Goal: Task Accomplishment & Management: Manage account settings

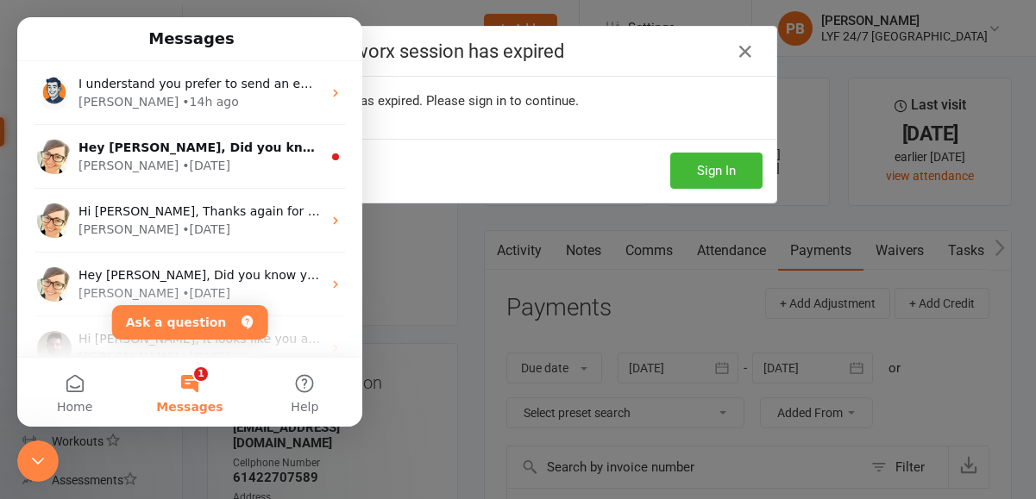
click at [723, 63] on div "Your Clubworx session has expired" at bounding box center [518, 52] width 516 height 50
click at [723, 160] on button "Sign In" at bounding box center [716, 171] width 92 height 36
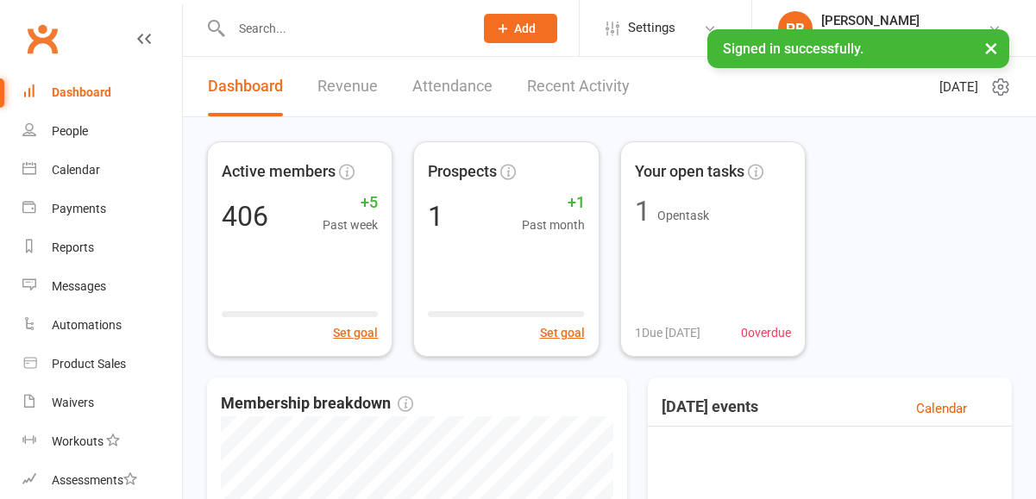
click at [271, 35] on input "text" at bounding box center [343, 28] width 235 height 24
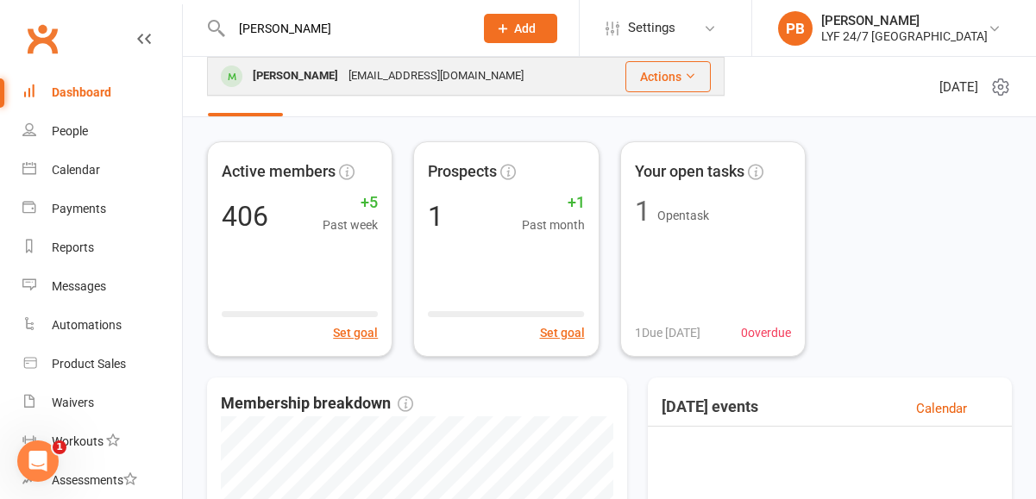
type input "[PERSON_NAME]"
click at [291, 72] on div "[PERSON_NAME]" at bounding box center [295, 76] width 96 height 25
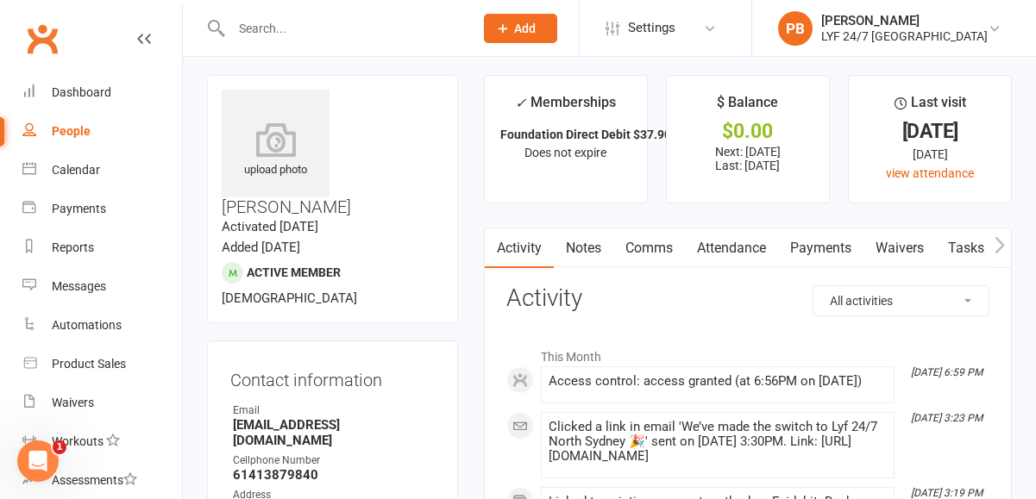
scroll to position [6, 0]
click at [590, 246] on link "Notes" at bounding box center [584, 249] width 60 height 40
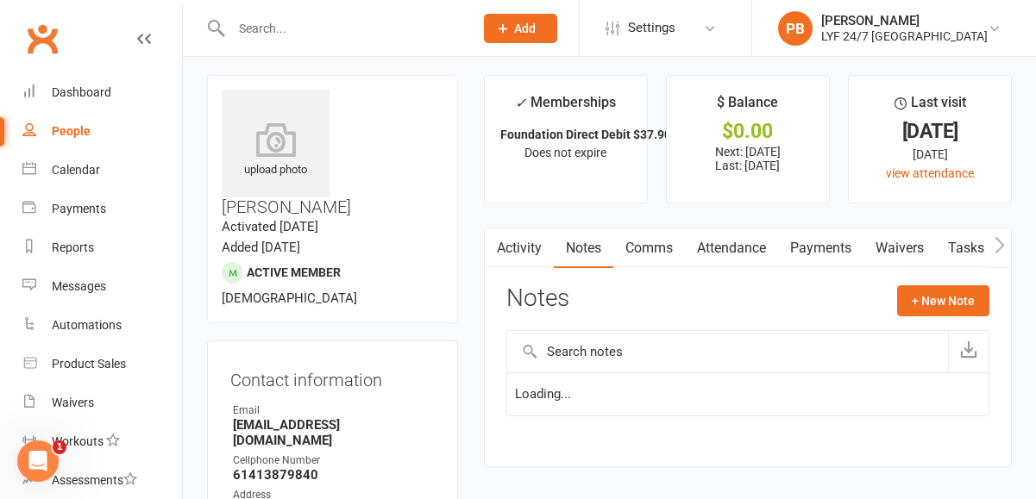
click at [631, 247] on link "Comms" at bounding box center [649, 249] width 72 height 40
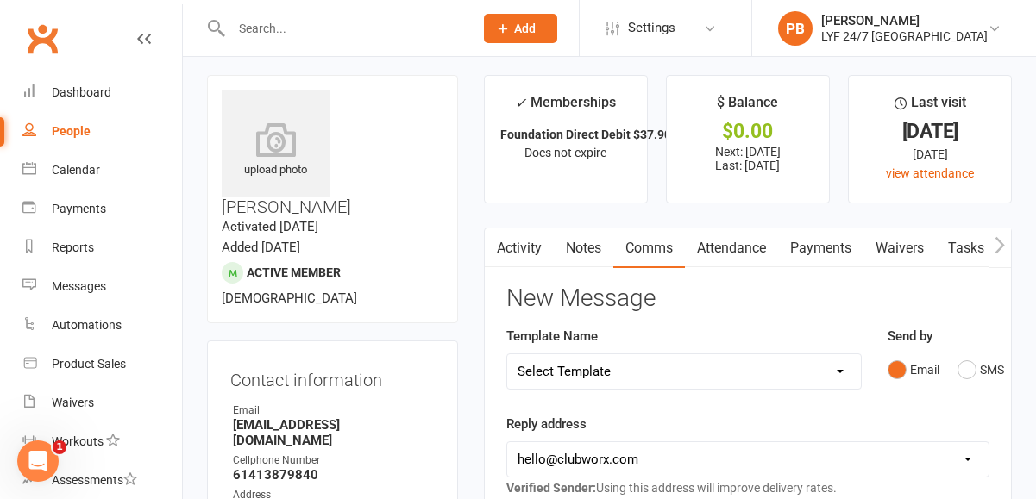
click at [727, 247] on link "Attendance" at bounding box center [731, 249] width 93 height 40
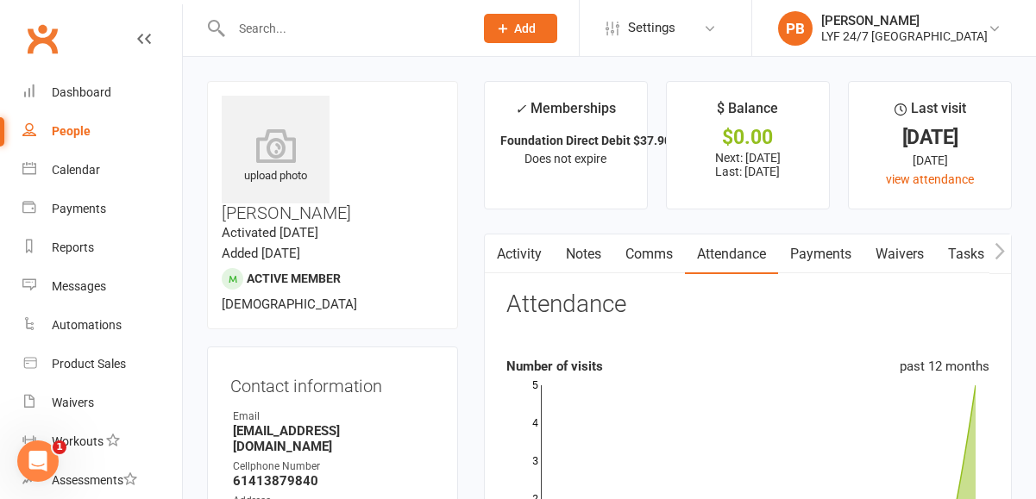
click at [578, 250] on link "Notes" at bounding box center [584, 255] width 60 height 40
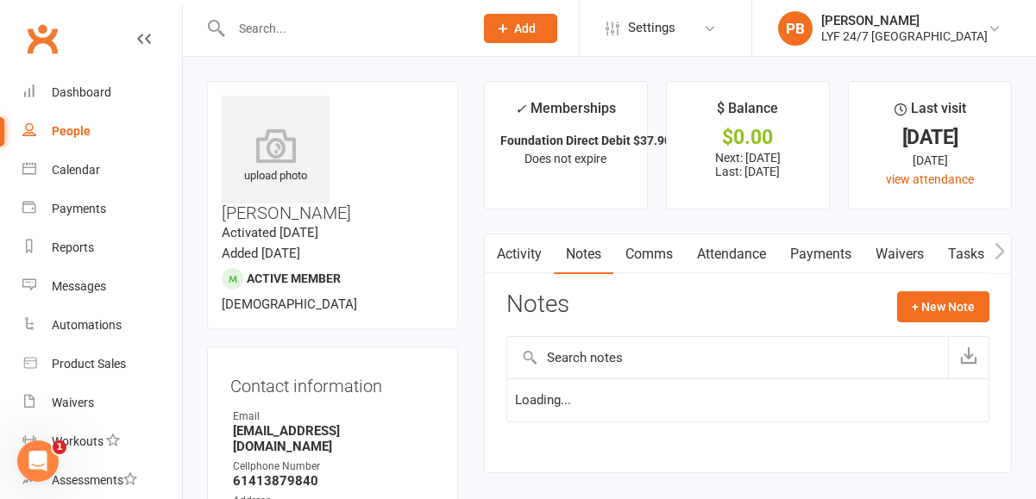
click at [490, 254] on icon "button" at bounding box center [495, 251] width 10 height 18
click at [519, 253] on link "Activity" at bounding box center [518, 255] width 69 height 40
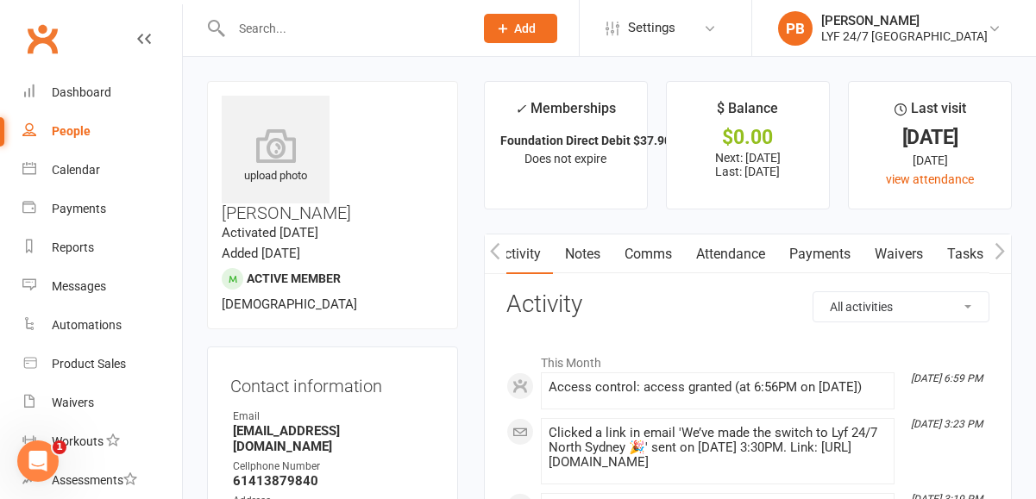
click at [836, 252] on link "Payments" at bounding box center [819, 255] width 85 height 40
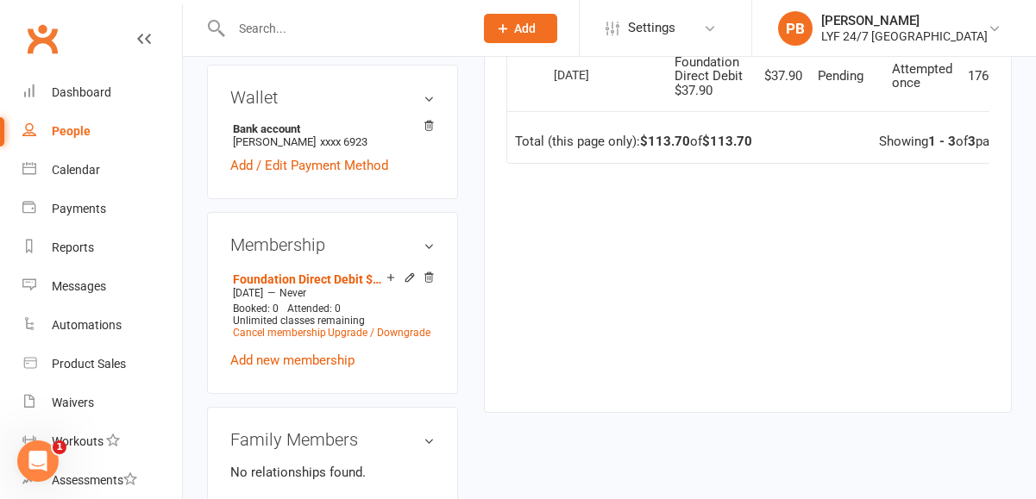
scroll to position [754, 0]
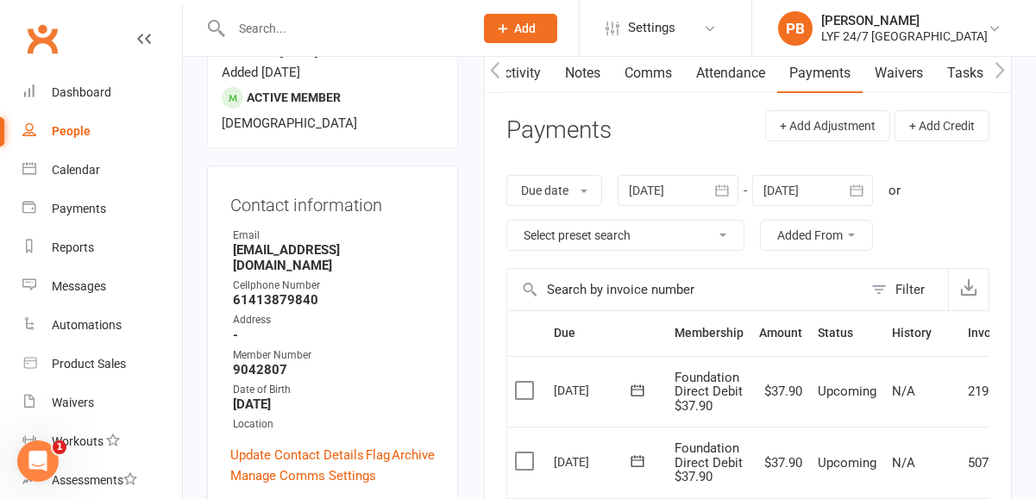
scroll to position [250, 0]
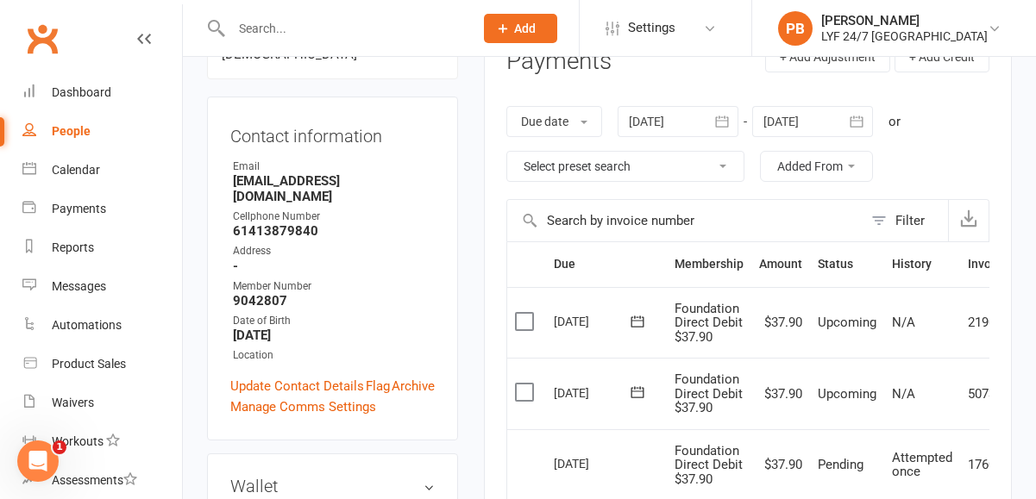
click at [409, 18] on input "text" at bounding box center [343, 28] width 235 height 24
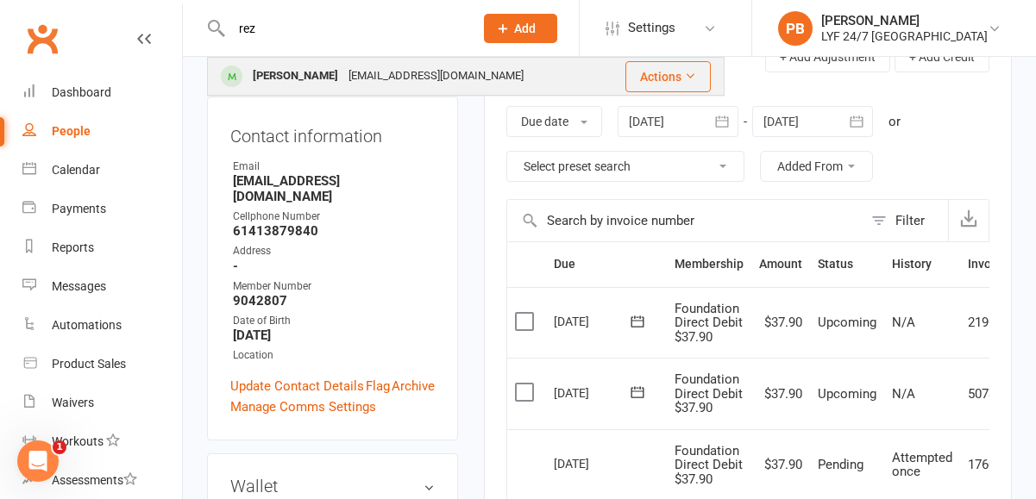
type input "rez"
click at [302, 75] on div "[PERSON_NAME]" at bounding box center [295, 76] width 96 height 25
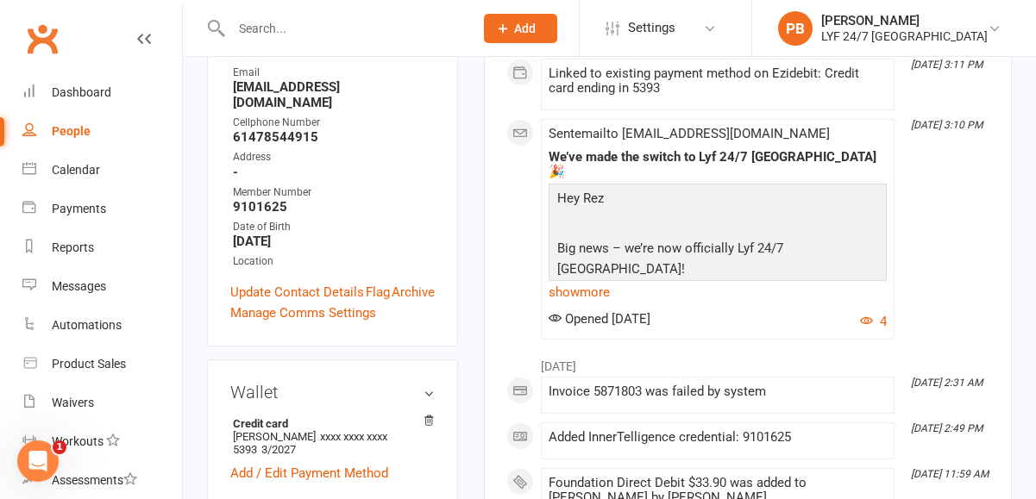
scroll to position [419, 0]
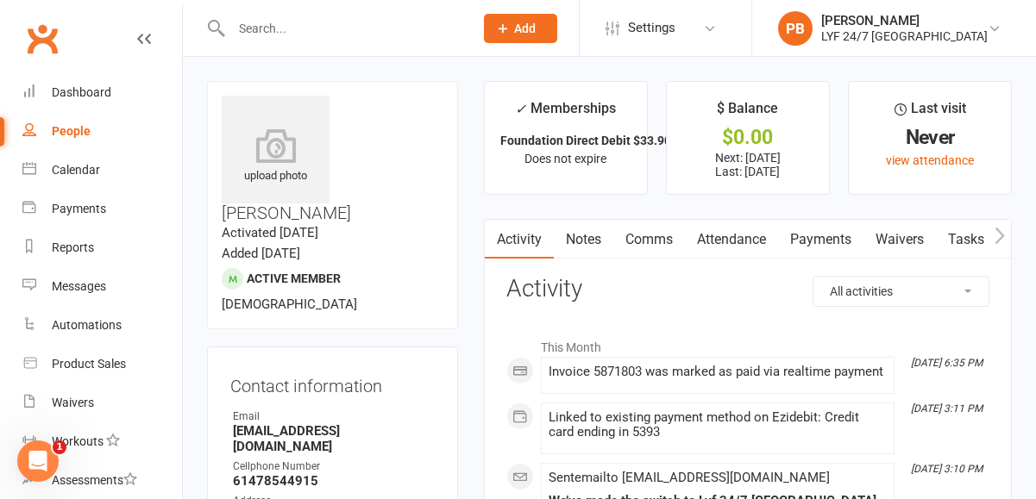
click at [347, 23] on input "text" at bounding box center [343, 28] width 235 height 24
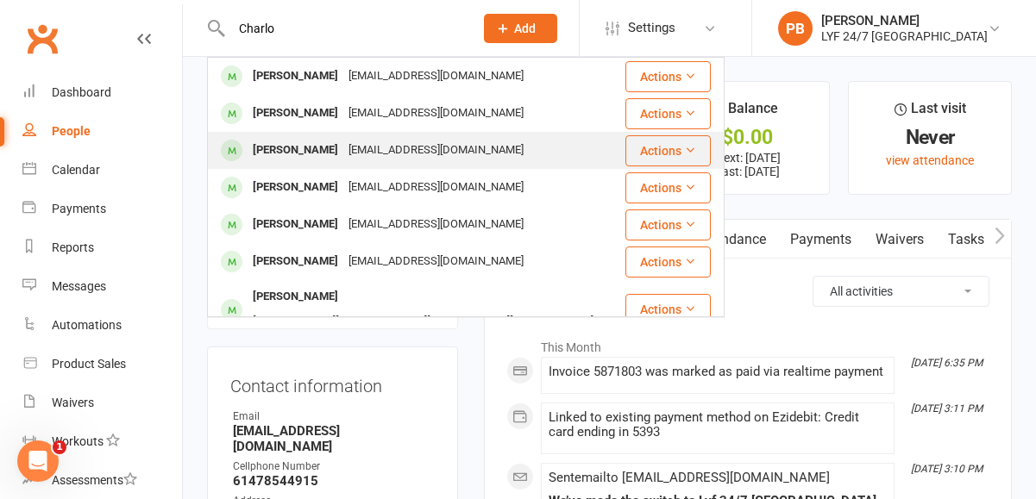
type input "Charlo"
click at [398, 166] on div "[PERSON_NAME] [PERSON_NAME][EMAIL_ADDRESS][DOMAIN_NAME]" at bounding box center [416, 150] width 415 height 35
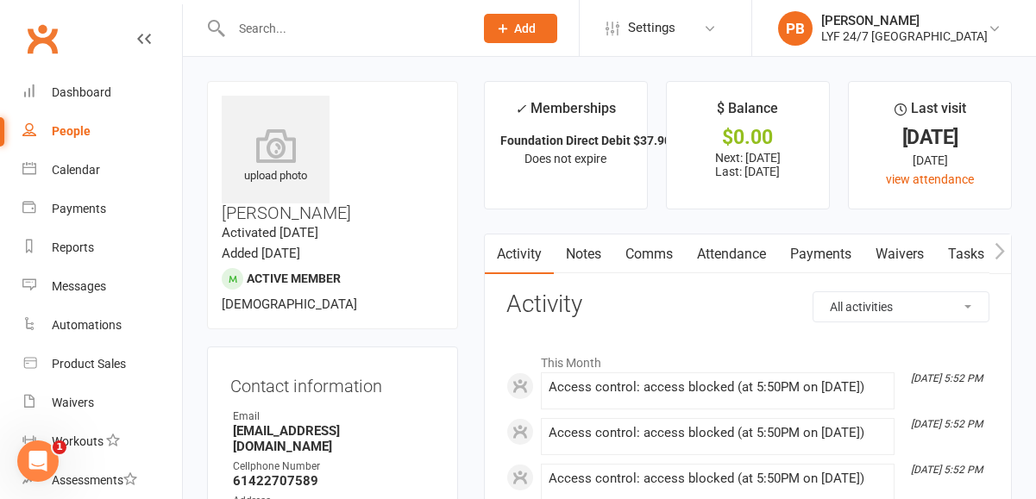
click at [830, 255] on link "Payments" at bounding box center [820, 255] width 85 height 40
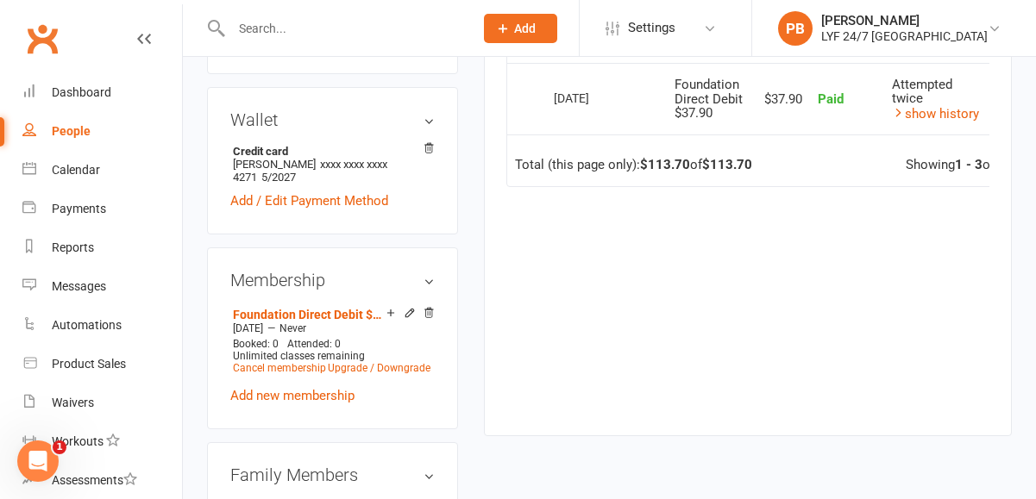
scroll to position [617, 0]
drag, startPoint x: 849, startPoint y: 403, endPoint x: 849, endPoint y: 571, distance: 168.2
click at [849, 498] on html "Prospect Member Non-attending contact Class / event Appointment Task Membership…" at bounding box center [518, 408] width 1036 height 2050
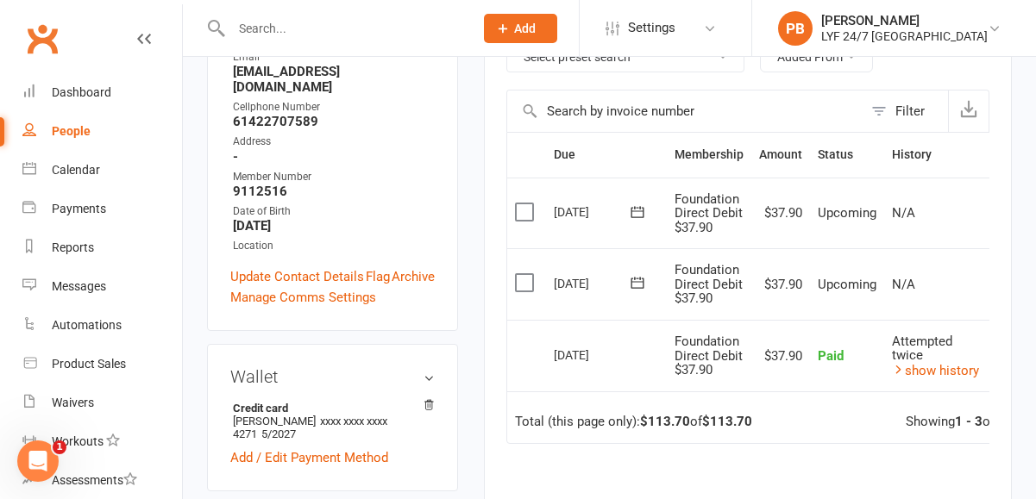
scroll to position [365, 0]
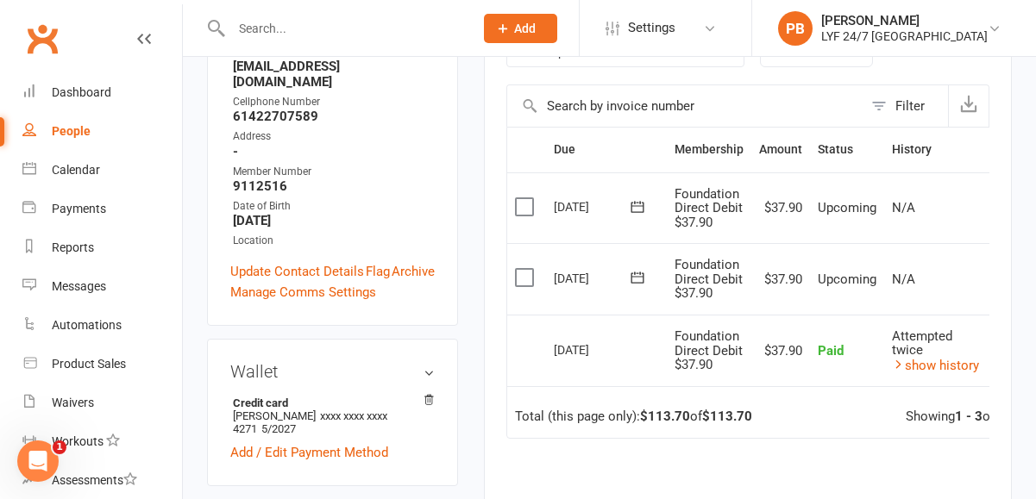
click at [323, 51] on div at bounding box center [334, 28] width 254 height 56
click at [346, 24] on input "text" at bounding box center [343, 28] width 235 height 24
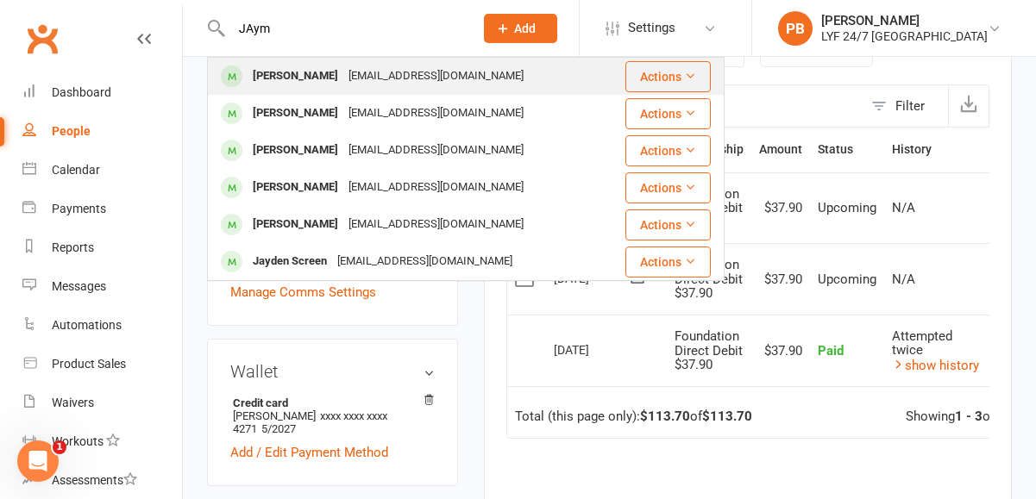
type input "JAym"
click at [298, 91] on div "[PERSON_NAME] [PERSON_NAME][EMAIL_ADDRESS][DOMAIN_NAME]" at bounding box center [406, 76] width 394 height 35
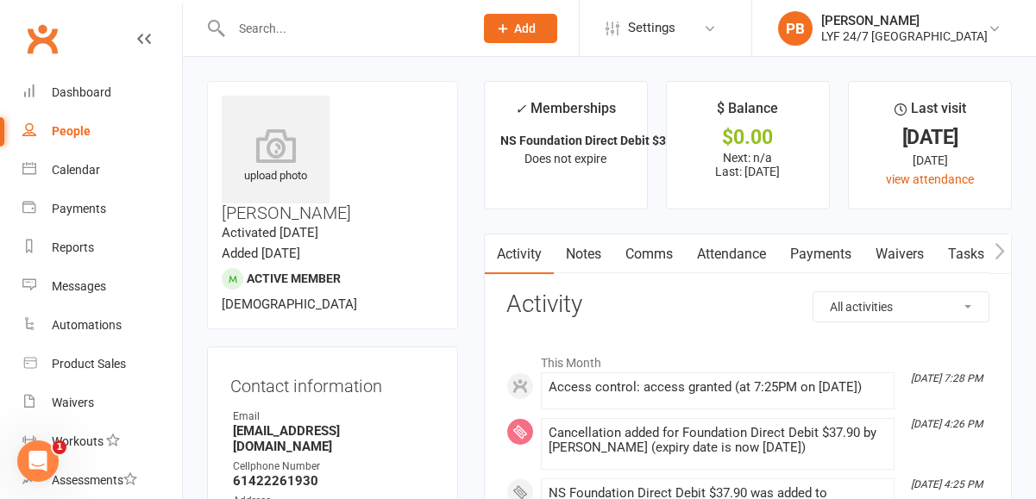
click at [828, 258] on link "Payments" at bounding box center [820, 255] width 85 height 40
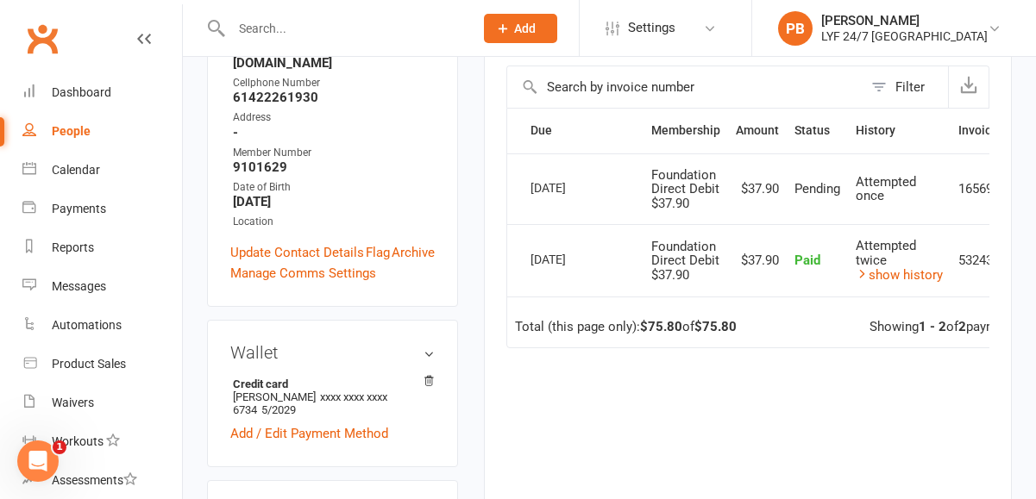
scroll to position [397, 0]
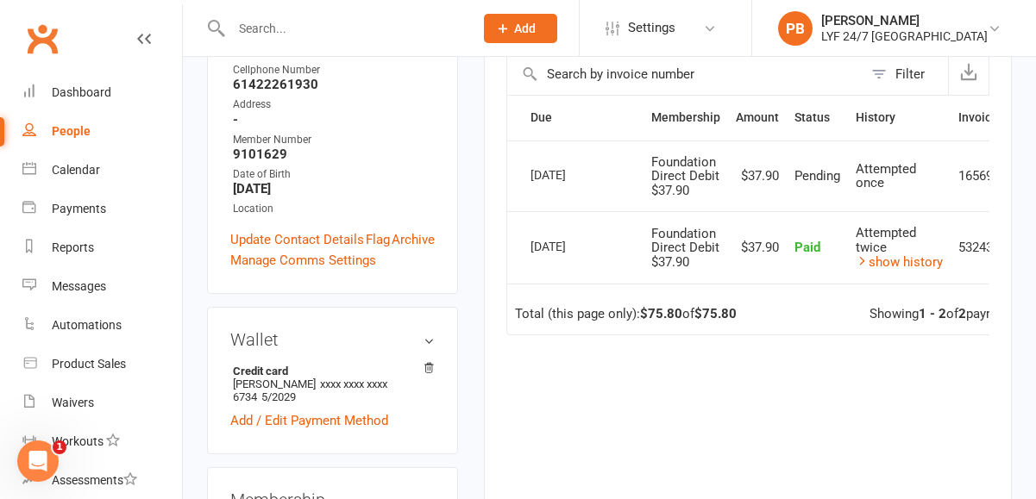
click at [328, 41] on div at bounding box center [334, 28] width 254 height 56
click at [320, 27] on input "text" at bounding box center [343, 28] width 235 height 24
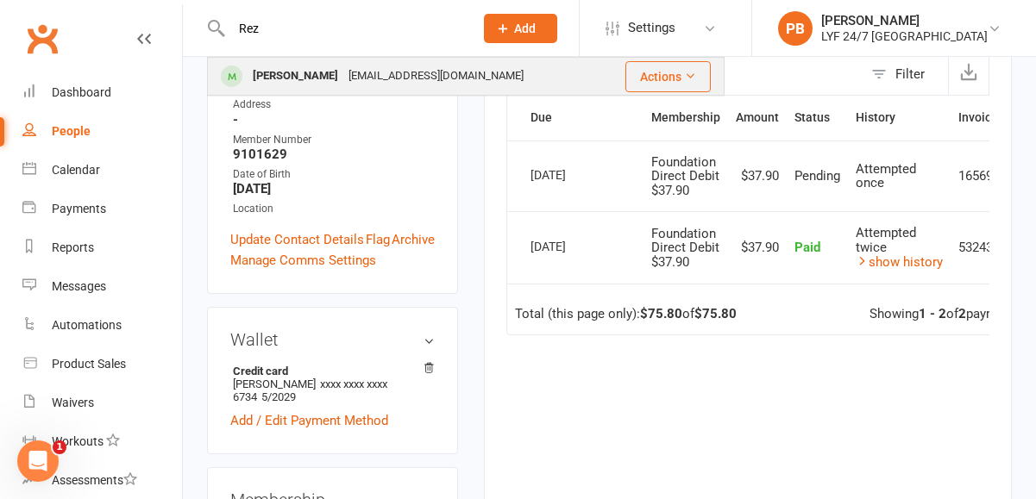
type input "Rez"
click at [309, 66] on div "[PERSON_NAME]" at bounding box center [295, 76] width 96 height 25
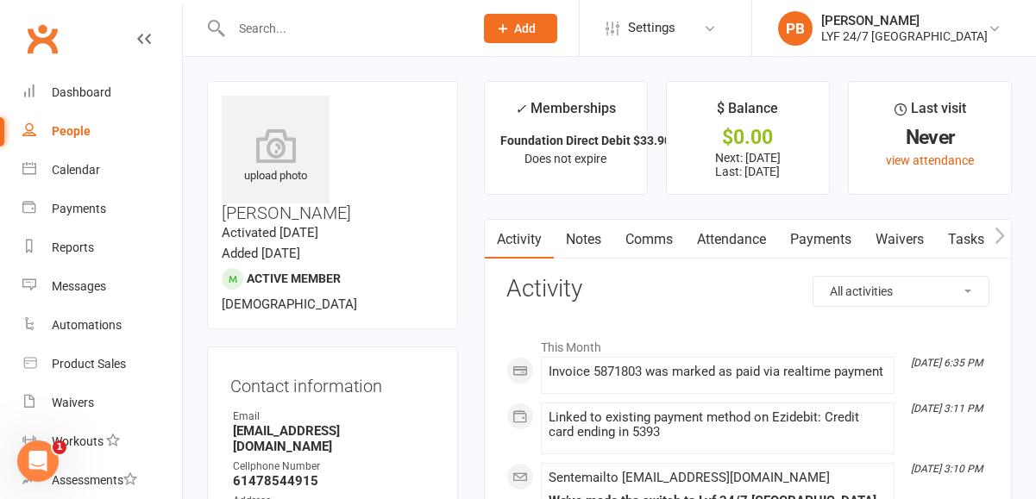
click at [820, 234] on link "Payments" at bounding box center [820, 240] width 85 height 40
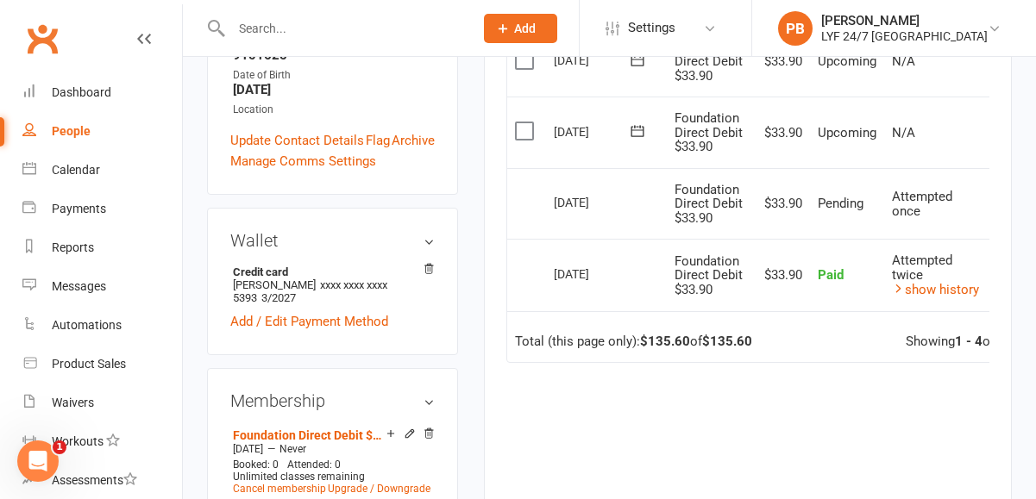
scroll to position [0, 102]
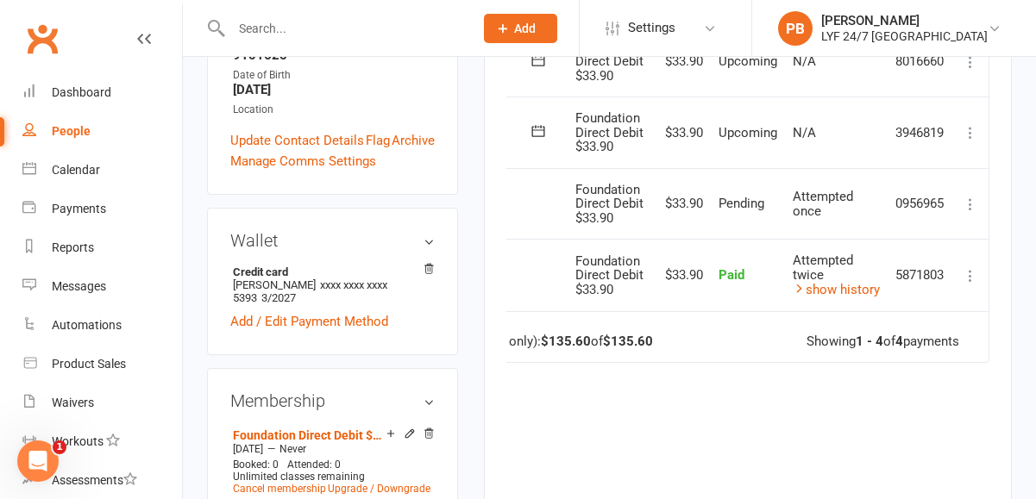
click at [973, 270] on icon at bounding box center [970, 275] width 17 height 17
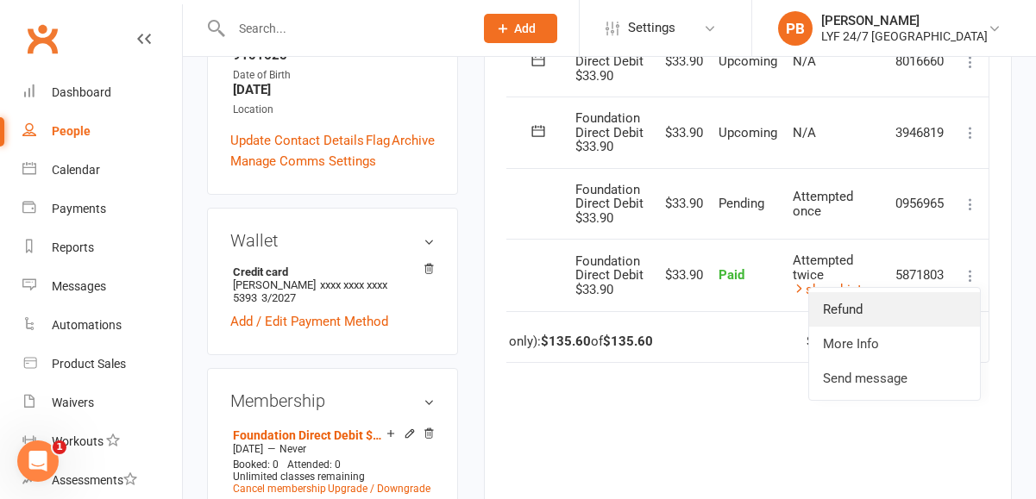
click at [868, 299] on link "Refund" at bounding box center [894, 309] width 171 height 34
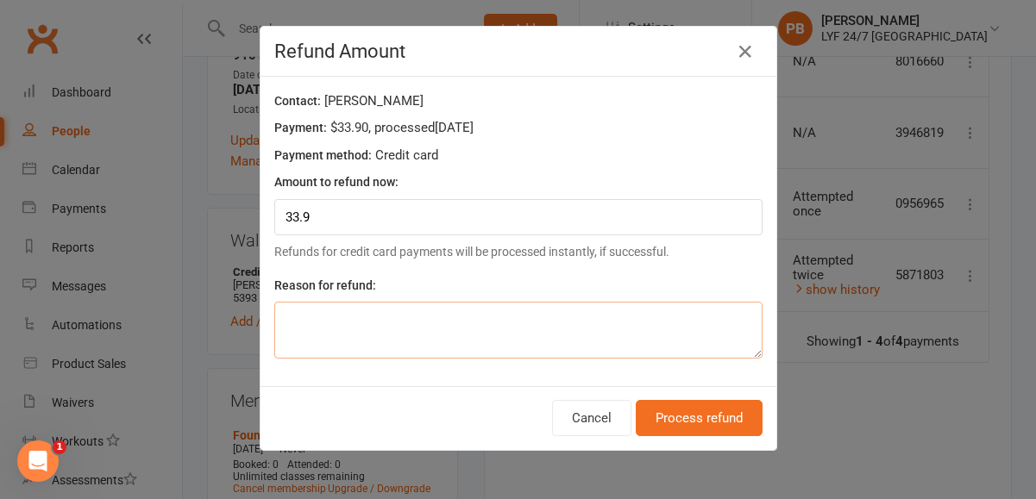
click at [344, 323] on textarea at bounding box center [518, 330] width 488 height 57
type textarea "Migration"
click at [690, 424] on button "Process refund" at bounding box center [699, 418] width 127 height 36
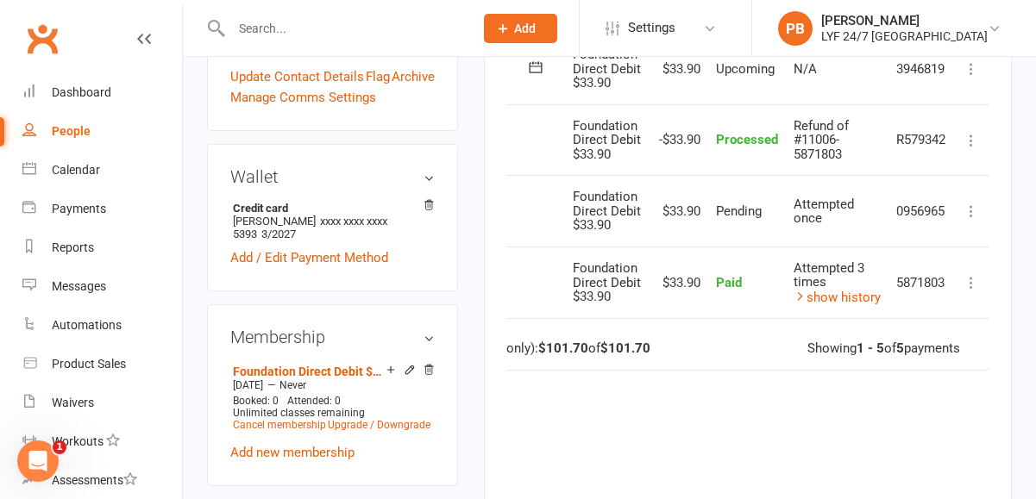
scroll to position [604, 0]
